Goal: Find specific page/section: Find specific page/section

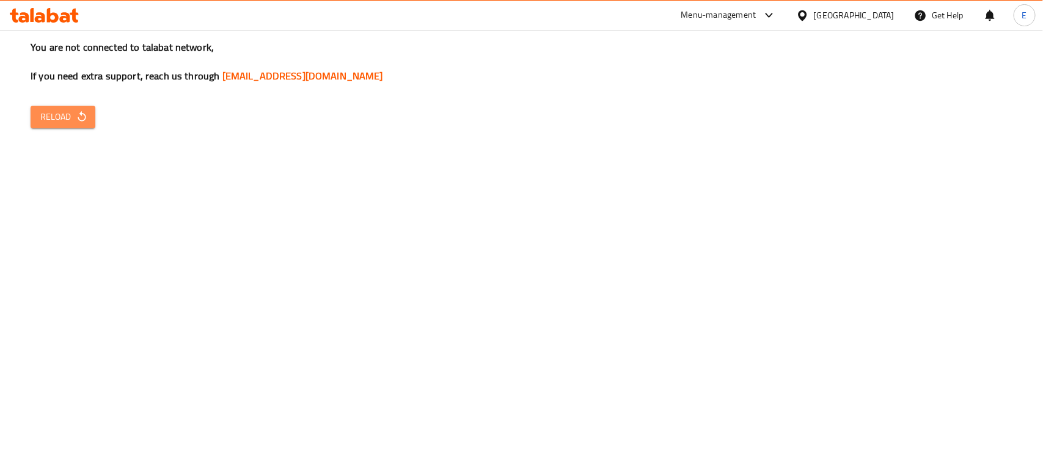
click at [71, 120] on span "Reload" at bounding box center [62, 116] width 45 height 15
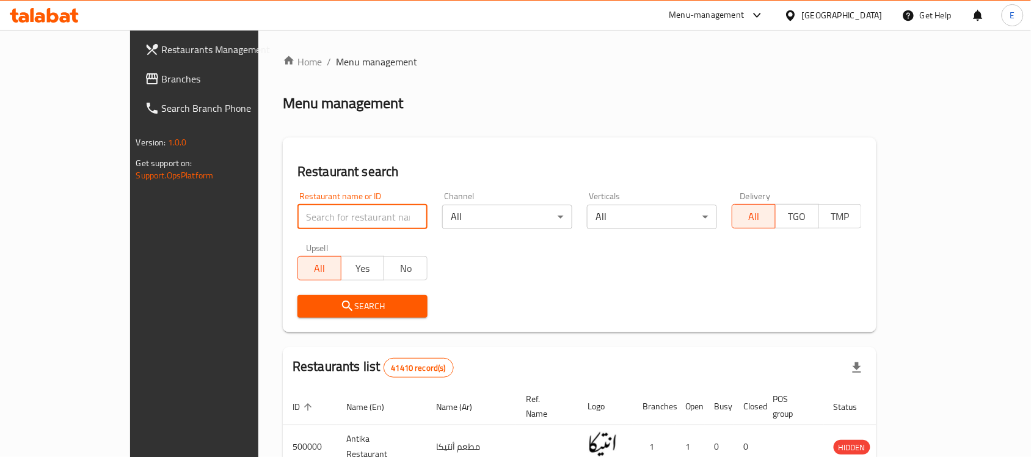
click at [298, 216] on input "search" at bounding box center [363, 217] width 130 height 24
paste input "702358"
type input "702358"
click button "Search" at bounding box center [363, 306] width 130 height 23
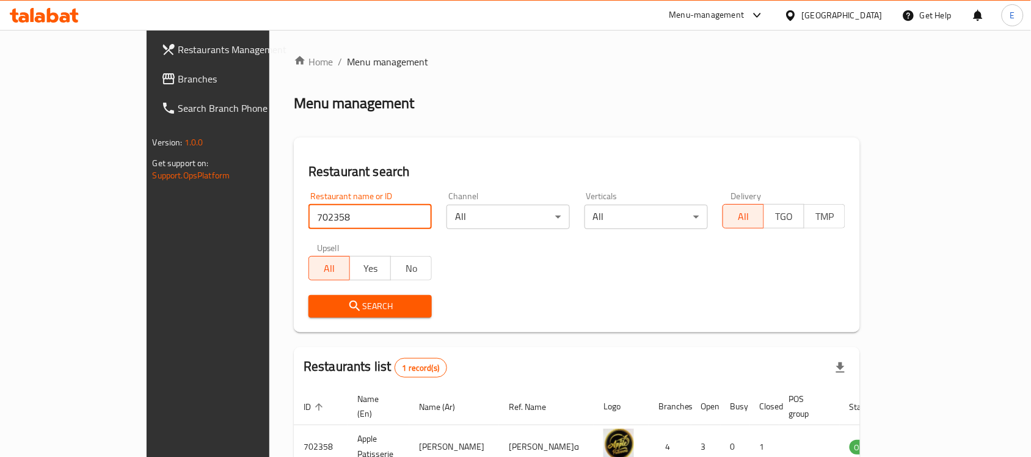
scroll to position [64, 0]
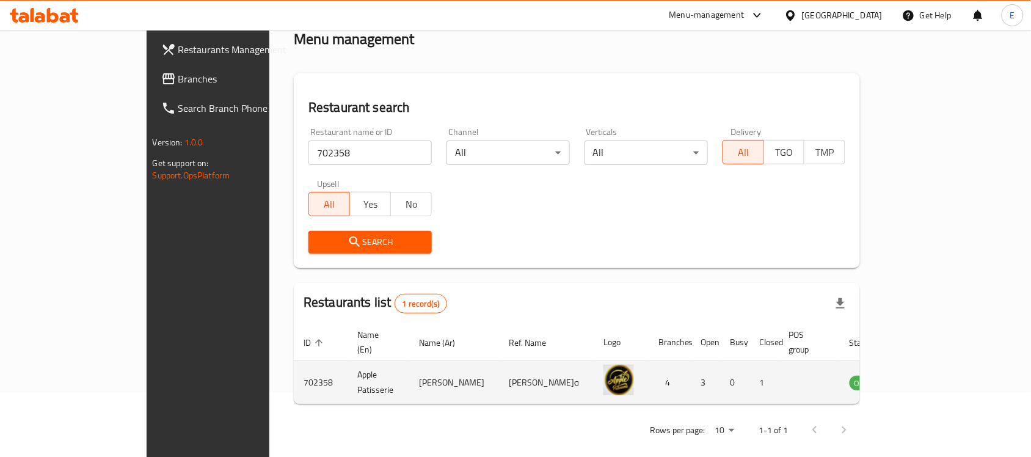
click at [946, 361] on td "enhanced table" at bounding box center [925, 382] width 42 height 43
click at [928, 378] on icon "enhanced table" at bounding box center [921, 383] width 13 height 10
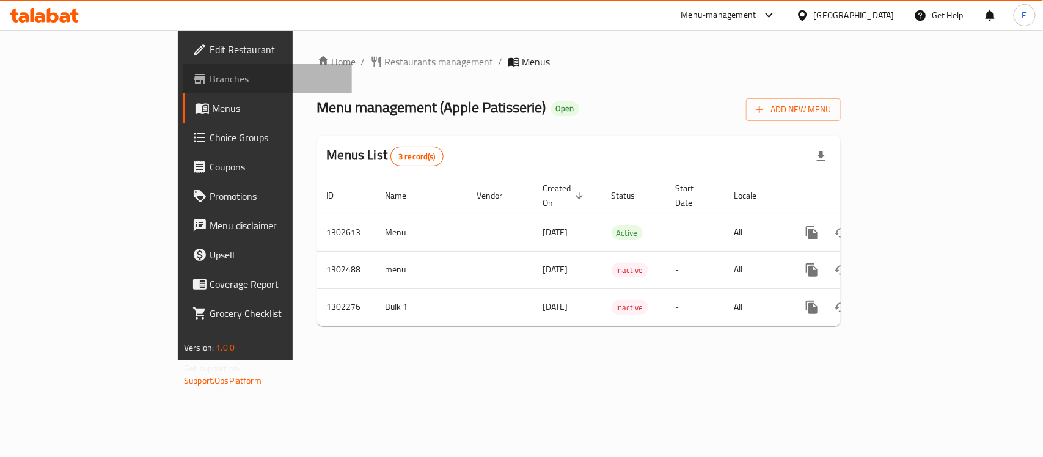
click at [210, 79] on span "Branches" at bounding box center [276, 78] width 133 height 15
